Goal: Find specific page/section: Find specific page/section

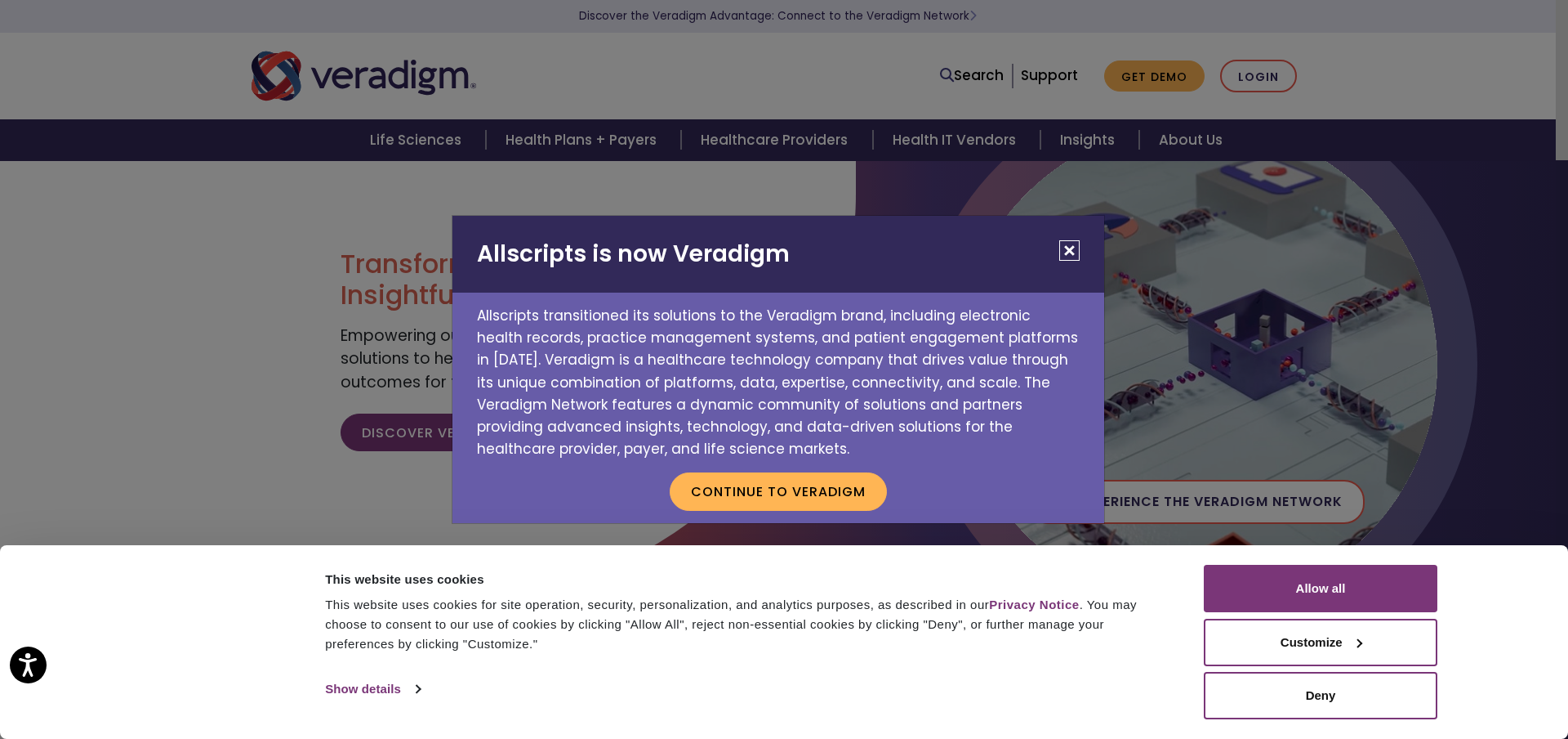
click at [1069, 252] on button "Close" at bounding box center [1069, 251] width 20 height 20
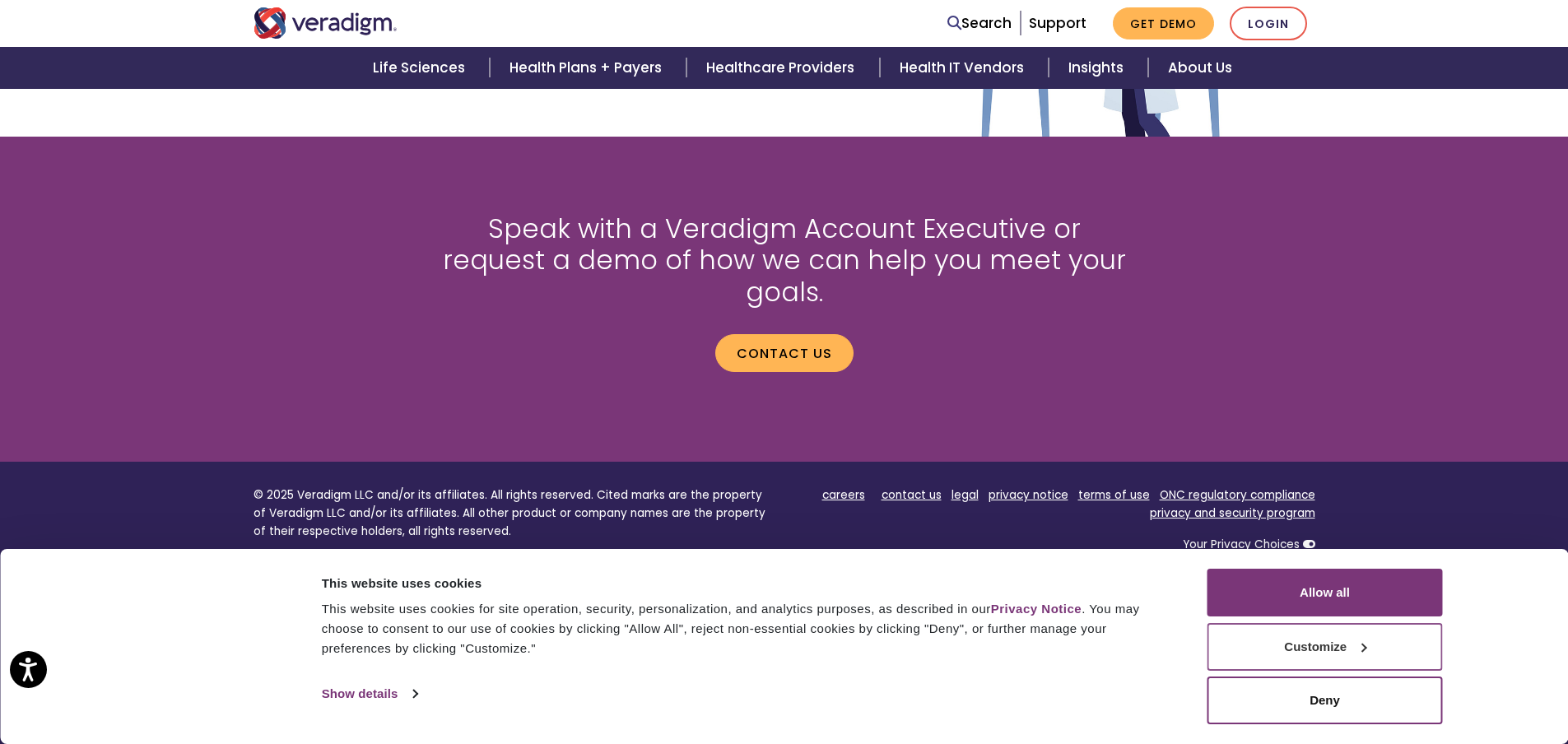
scroll to position [2195, 0]
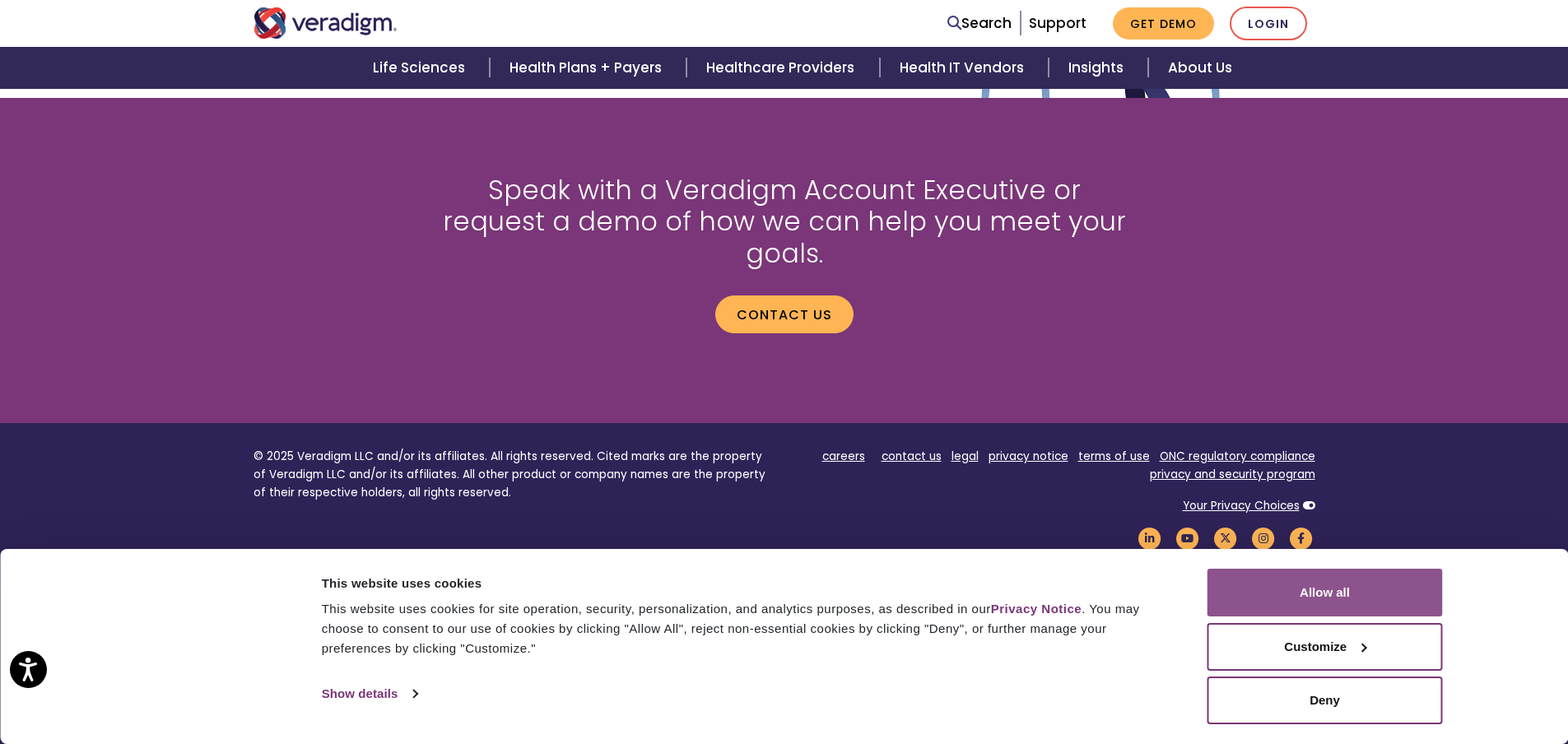
click at [1354, 589] on button "Allow all" at bounding box center [1325, 592] width 236 height 48
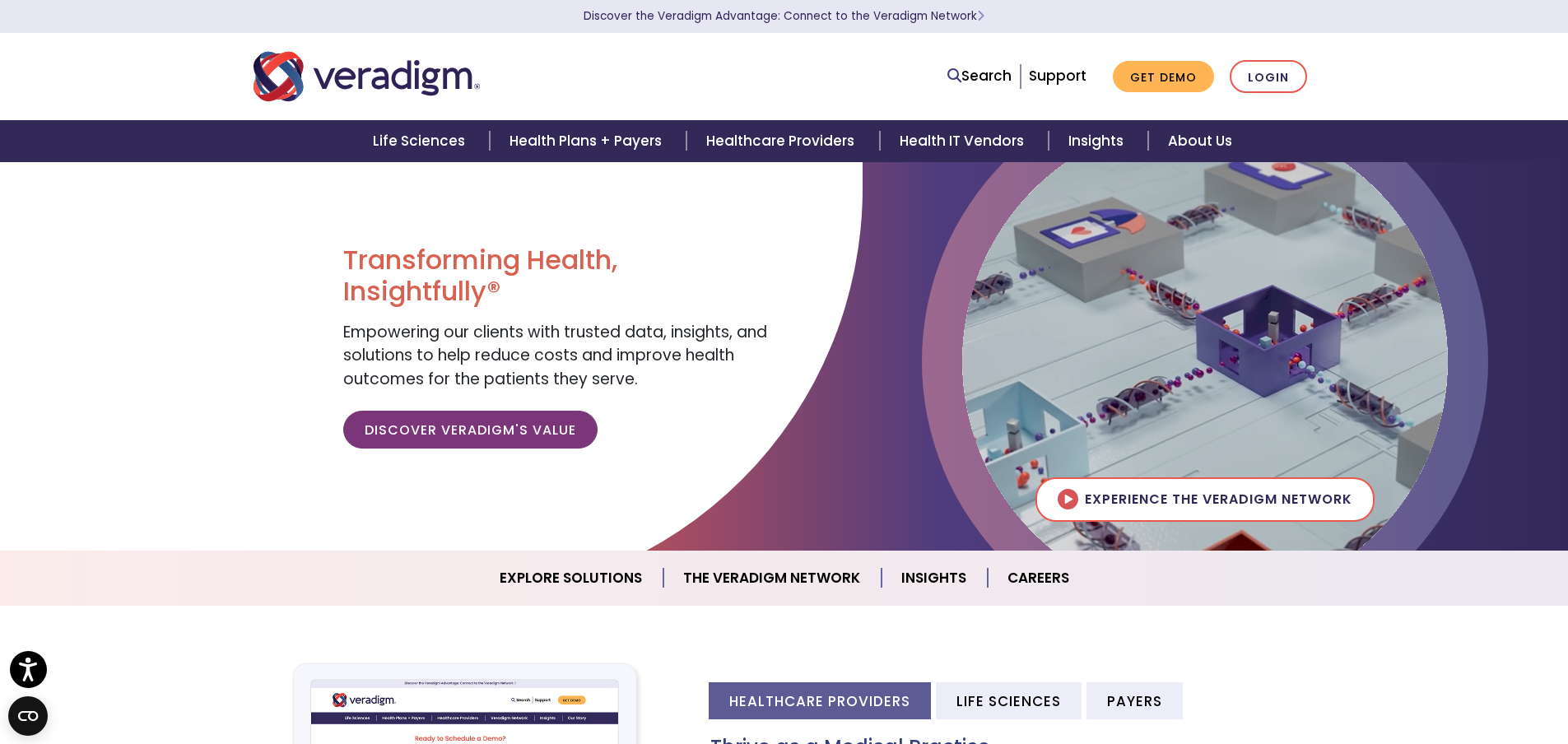
scroll to position [0, 0]
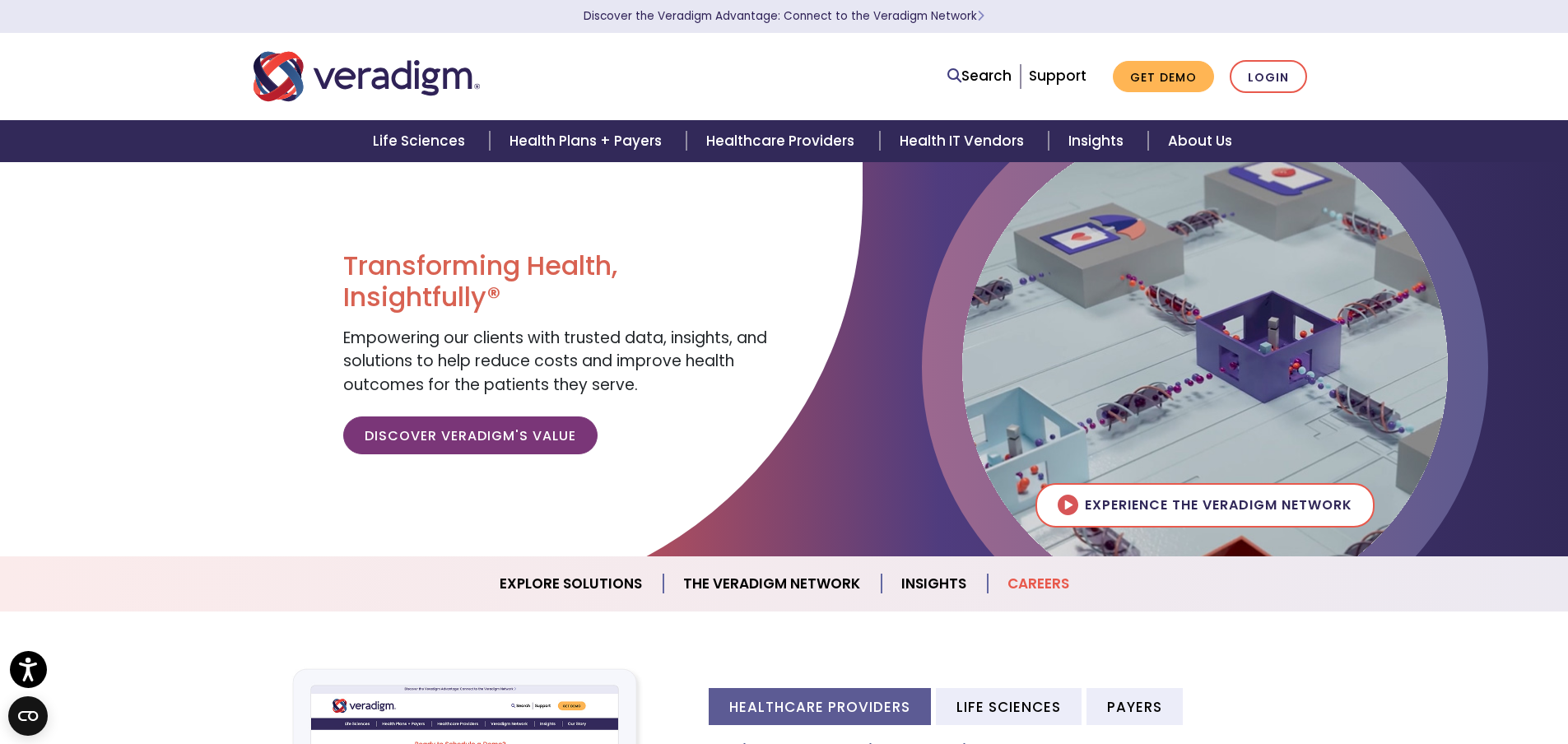
click at [1022, 574] on link "Careers" at bounding box center [1037, 583] width 101 height 42
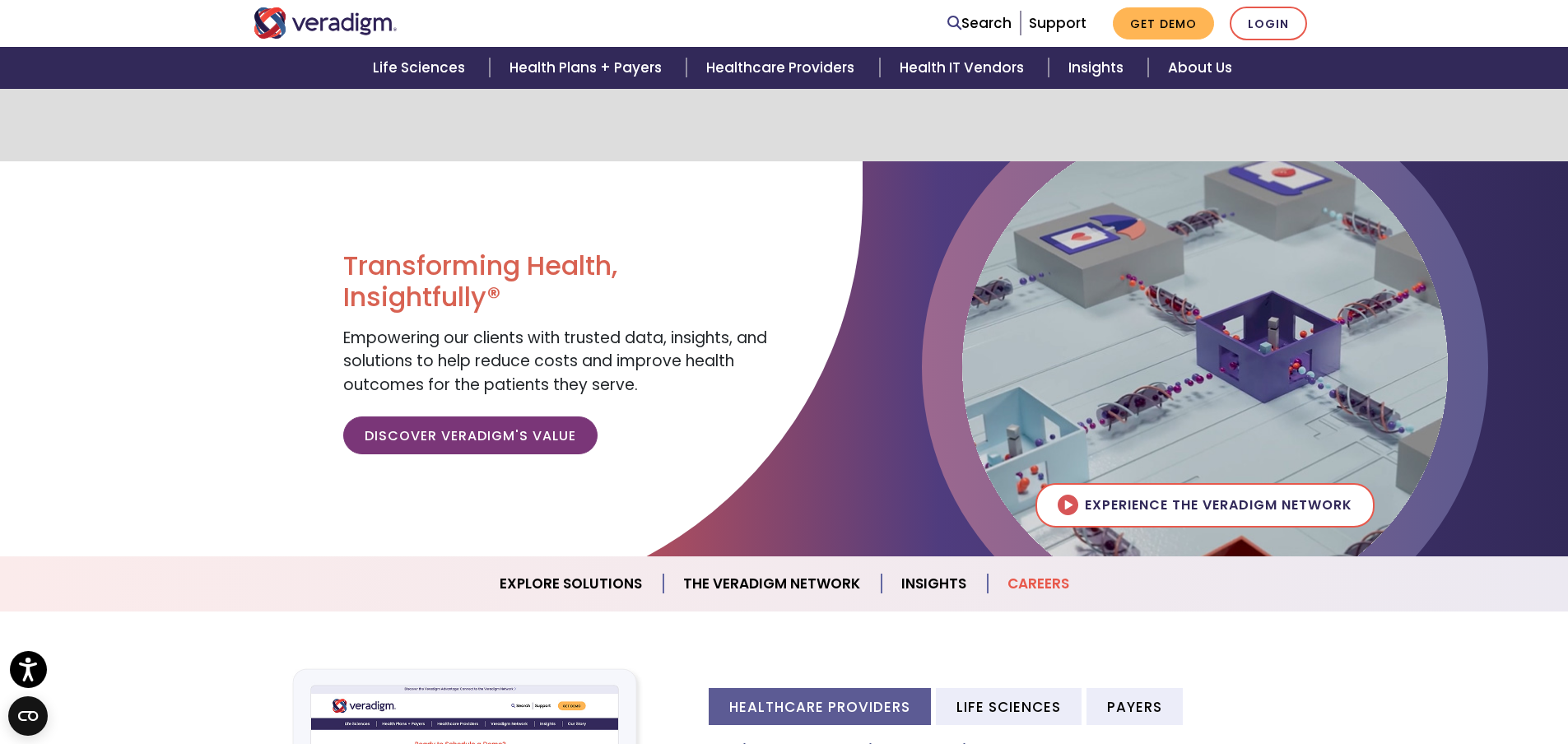
scroll to position [1876, 0]
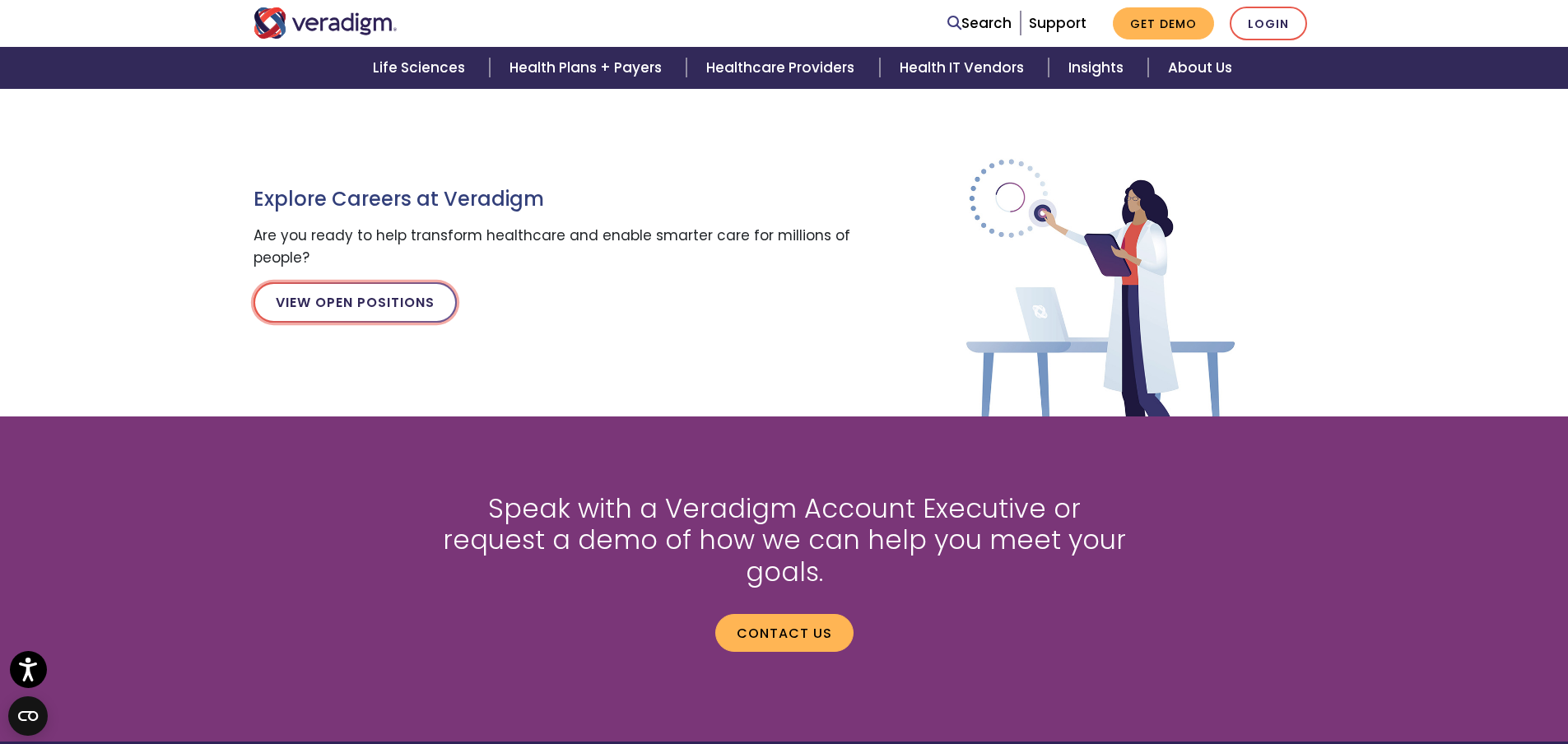
click at [330, 301] on link "View Open Positions" at bounding box center [355, 301] width 203 height 40
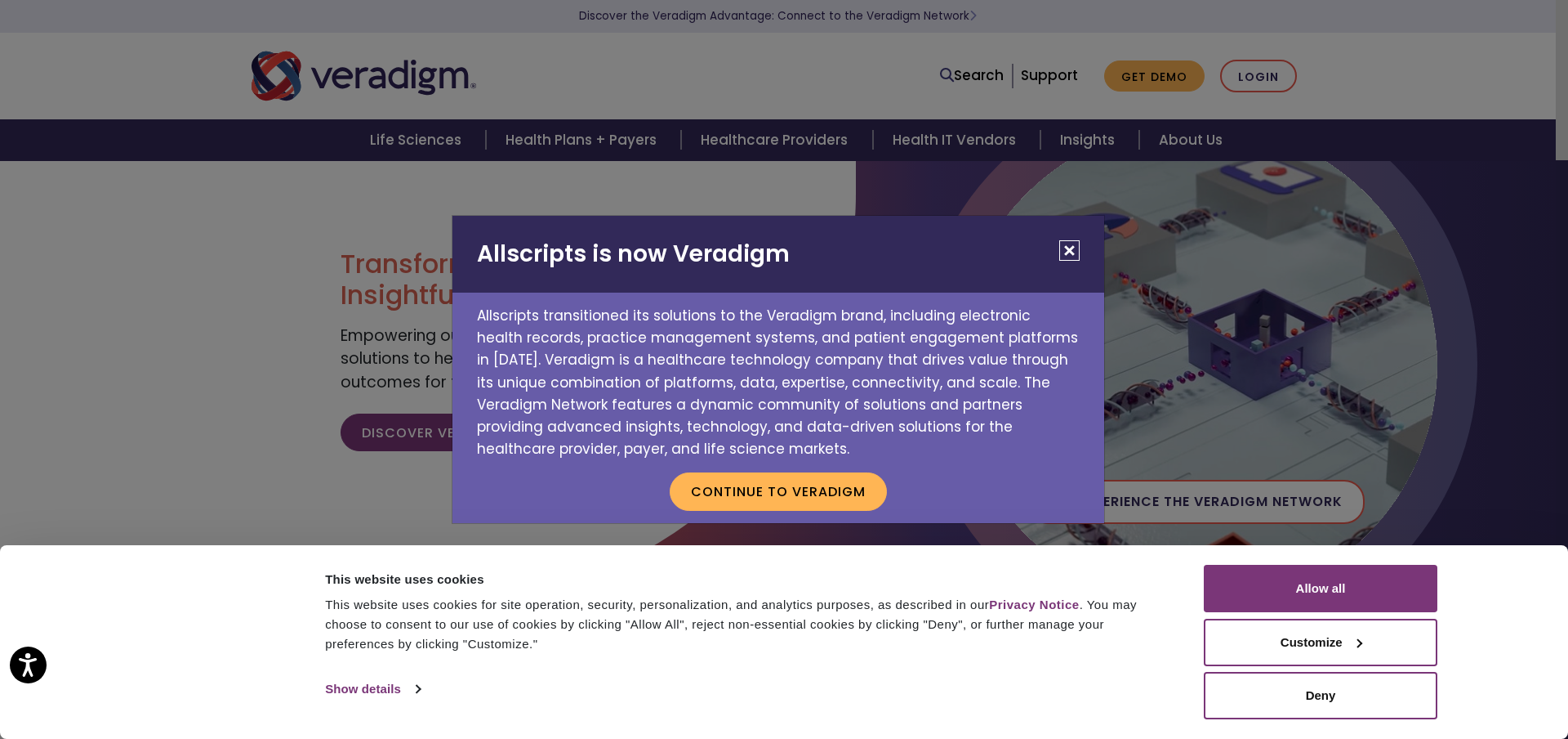
click at [1073, 246] on button "Close" at bounding box center [1069, 251] width 20 height 20
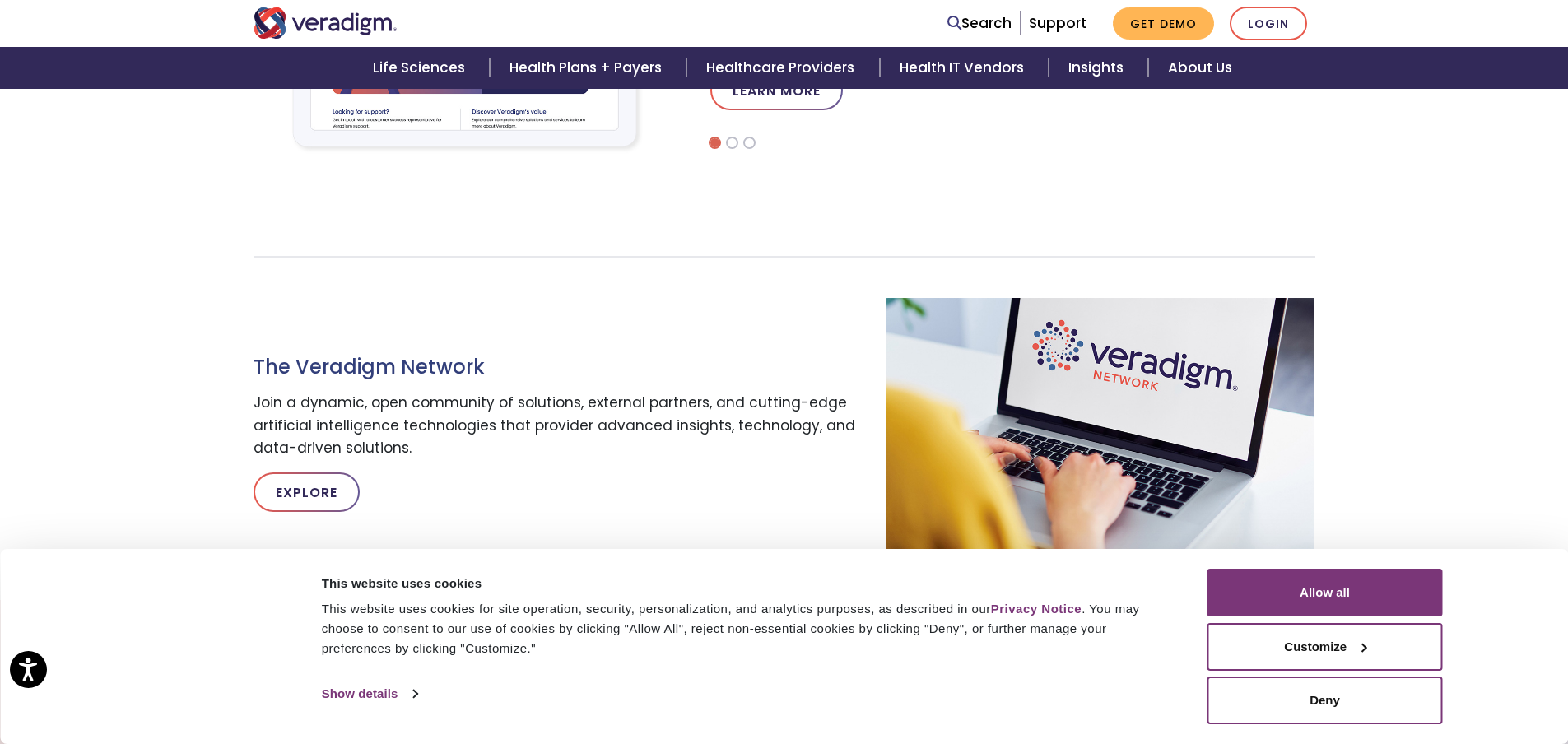
scroll to position [774, 0]
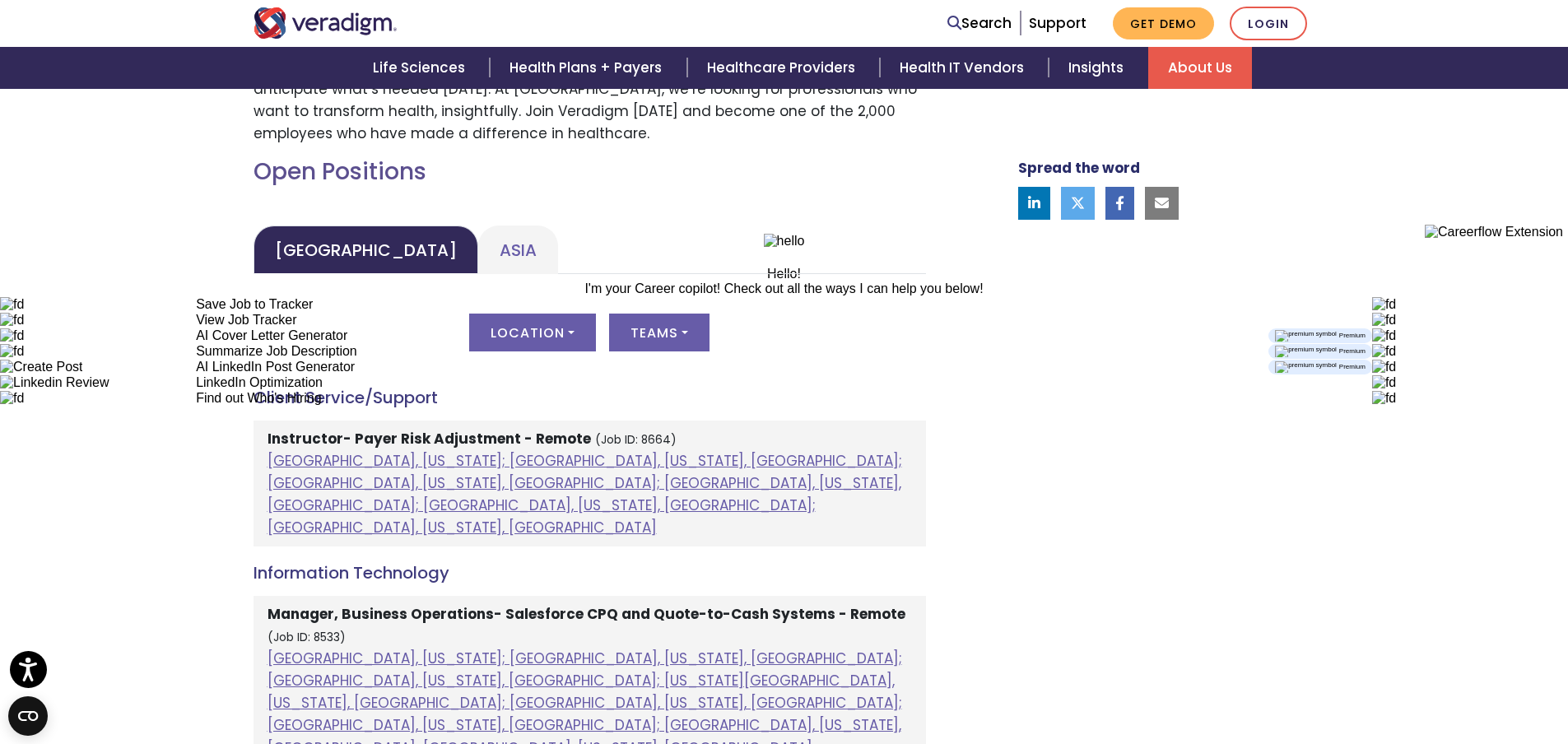
scroll to position [701, 0]
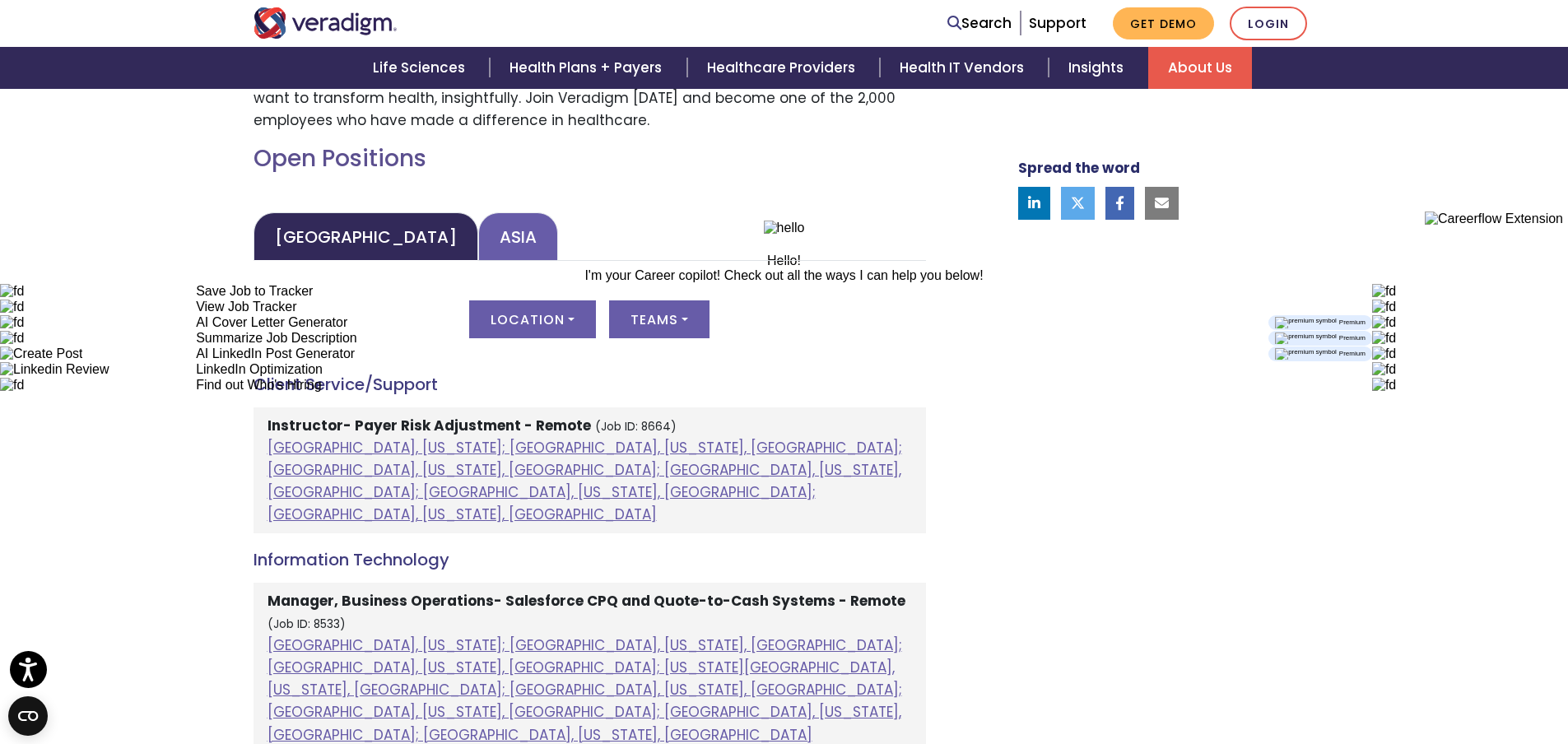
click at [478, 229] on link "Asia" at bounding box center [518, 237] width 80 height 49
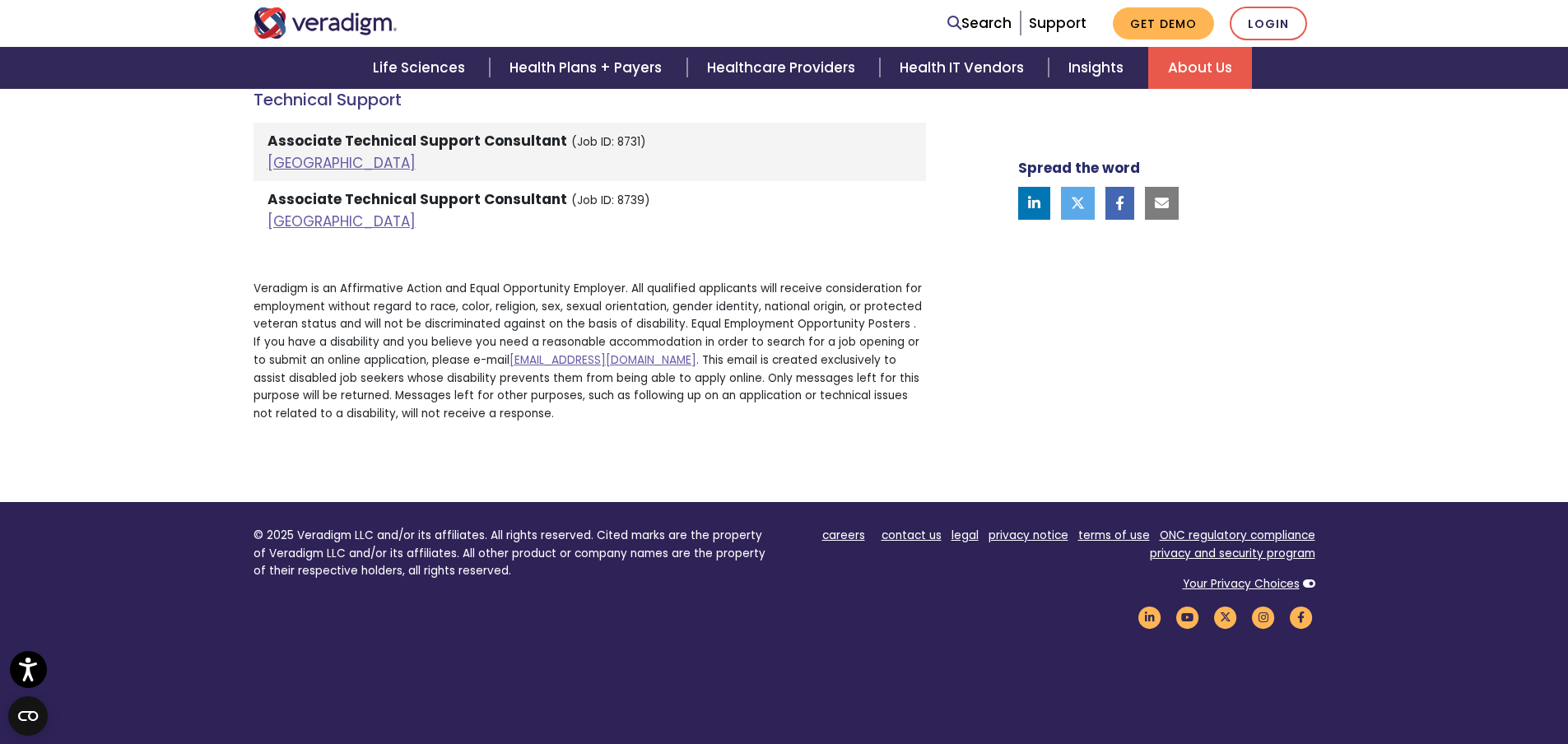
scroll to position [3919, 0]
